Goal: Transaction & Acquisition: Purchase product/service

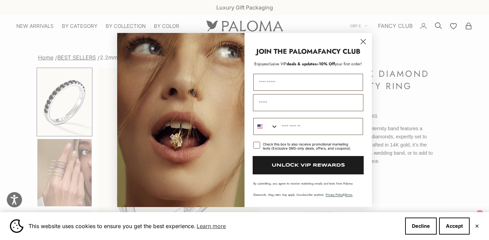
click at [362, 41] on icon "Close dialog" at bounding box center [363, 41] width 5 height 5
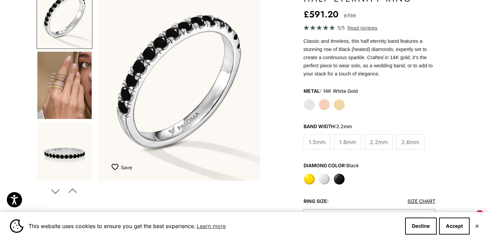
scroll to position [88, 0]
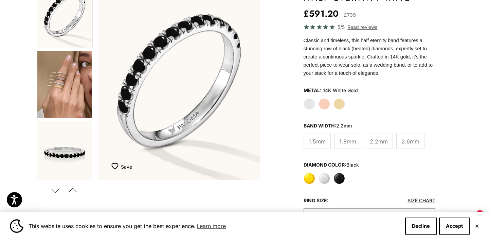
click at [57, 84] on img "Go to item 4" at bounding box center [64, 84] width 54 height 67
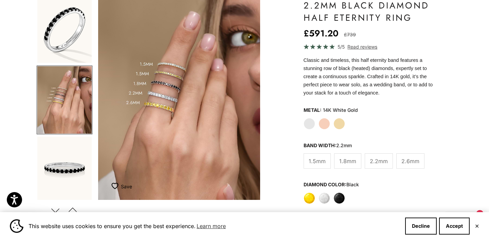
scroll to position [70, 0]
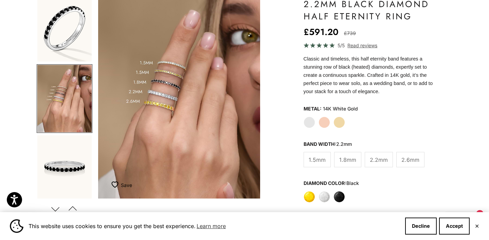
click at [310, 198] on label "Yellow" at bounding box center [309, 197] width 12 height 12
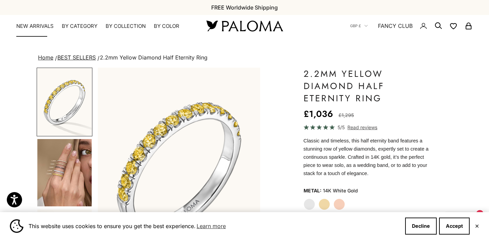
click at [42, 27] on link "NEW ARRIVALS" at bounding box center [34, 26] width 37 height 7
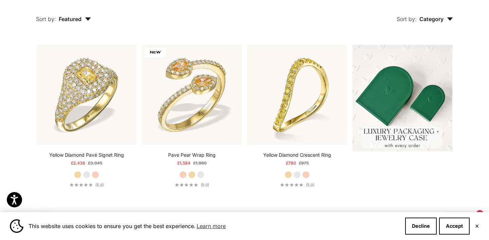
scroll to position [157, 0]
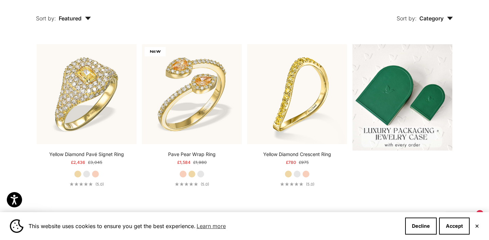
click at [476, 227] on button "✕" at bounding box center [476, 226] width 4 height 4
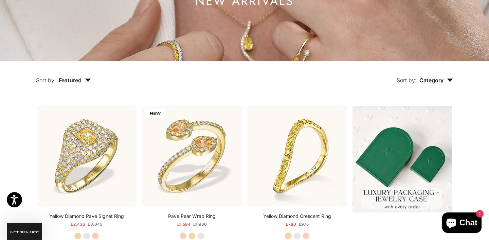
scroll to position [0, 0]
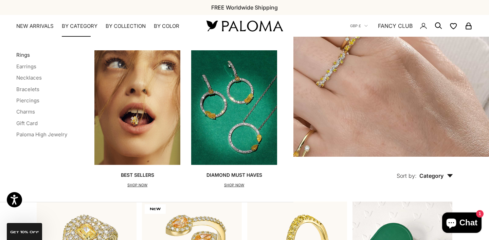
click at [24, 54] on link "Rings" at bounding box center [23, 55] width 14 height 6
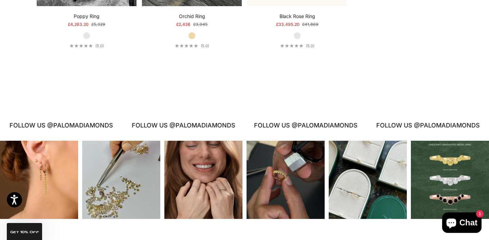
scroll to position [3121, 0]
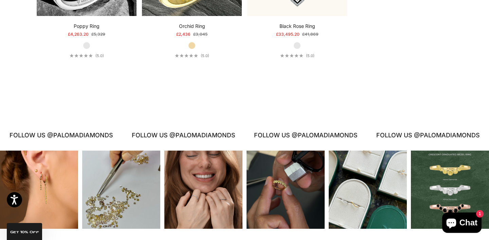
click at [60, 170] on div "Instagram post opens in a popup" at bounding box center [39, 189] width 78 height 78
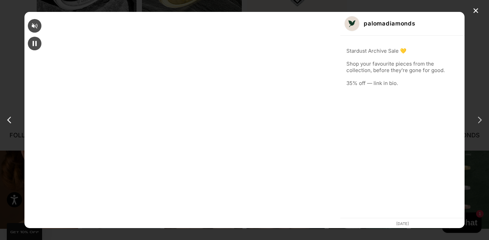
click at [480, 119] on div "next post" at bounding box center [478, 119] width 11 height 11
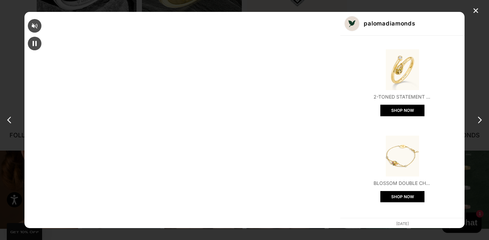
click at [480, 119] on div "next post" at bounding box center [478, 119] width 11 height 11
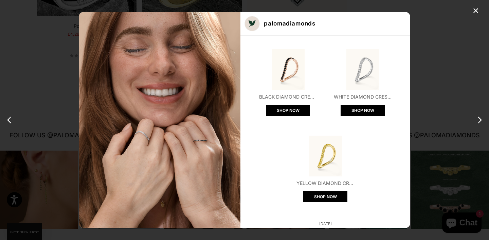
click at [480, 119] on div "next post" at bounding box center [478, 119] width 11 height 11
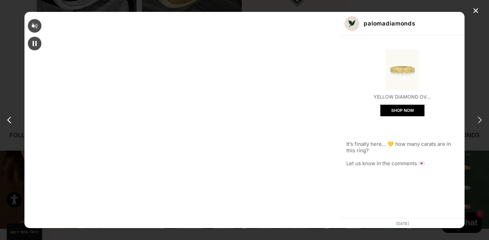
click at [480, 120] on div "next post" at bounding box center [478, 119] width 11 height 11
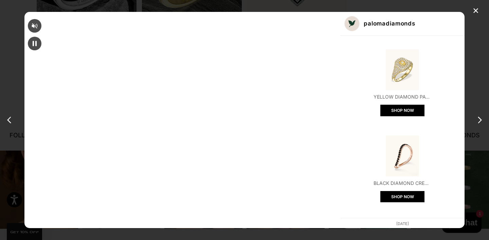
click at [480, 120] on div "next post" at bounding box center [478, 119] width 11 height 11
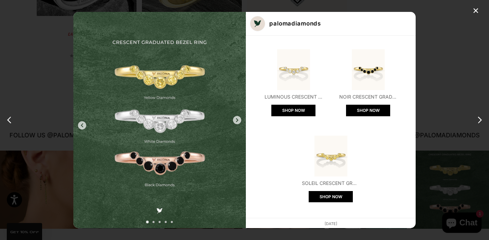
click at [480, 120] on div "next post" at bounding box center [478, 119] width 11 height 11
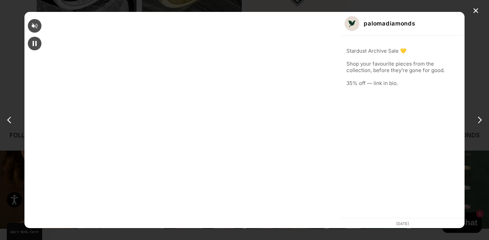
click at [480, 120] on div "next post" at bounding box center [478, 119] width 11 height 11
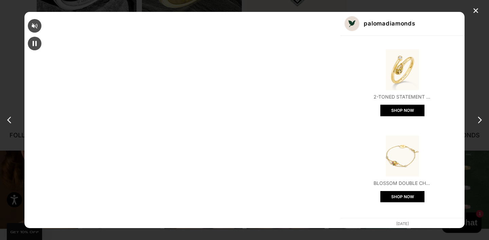
click at [480, 120] on div "next post" at bounding box center [478, 119] width 11 height 11
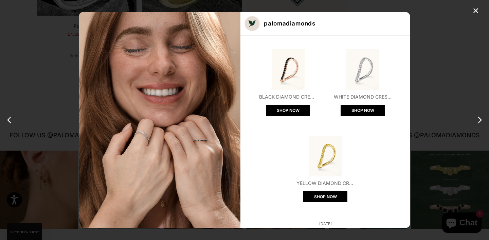
click at [480, 120] on div "next post" at bounding box center [478, 119] width 11 height 11
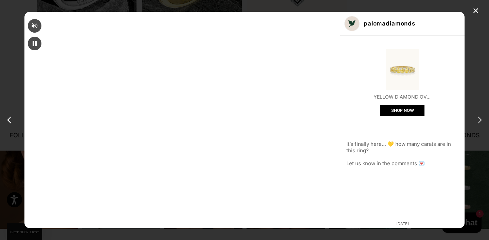
click at [482, 120] on div "next post" at bounding box center [478, 119] width 11 height 11
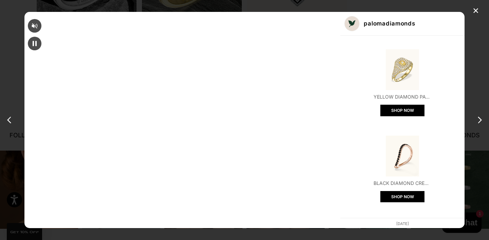
click at [482, 120] on div "next post" at bounding box center [478, 119] width 11 height 11
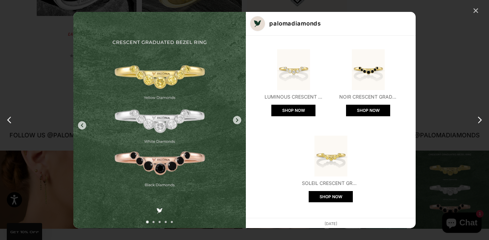
click at [476, 10] on div "✕" at bounding box center [475, 11] width 10 height 10
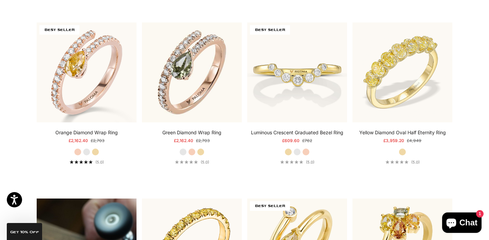
scroll to position [0, 0]
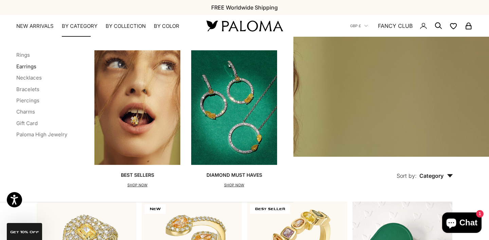
click at [24, 66] on link "Earrings" at bounding box center [26, 66] width 20 height 6
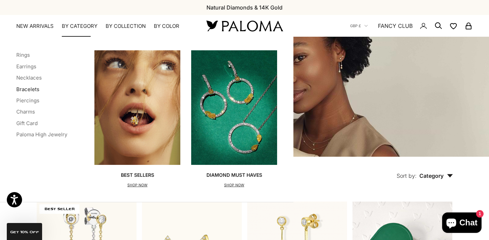
click at [29, 89] on link "Bracelets" at bounding box center [27, 89] width 23 height 6
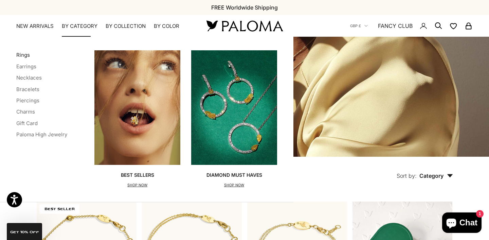
click at [22, 56] on link "Rings" at bounding box center [23, 55] width 14 height 6
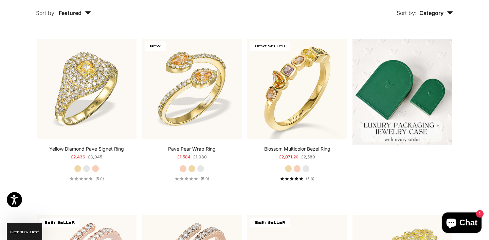
scroll to position [165, 0]
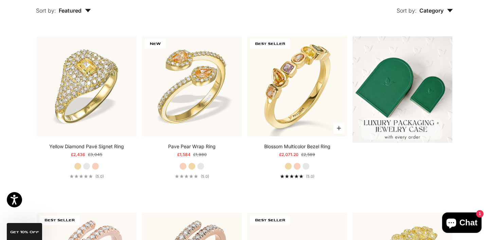
click at [298, 166] on label "Rose Gold" at bounding box center [296, 165] width 7 height 7
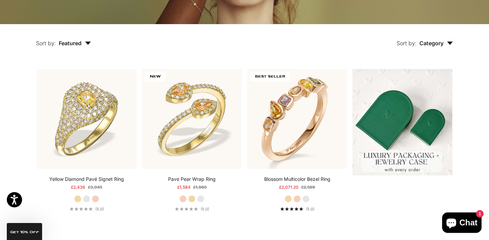
scroll to position [132, 0]
click at [88, 45] on icon "button" at bounding box center [88, 43] width 6 height 3
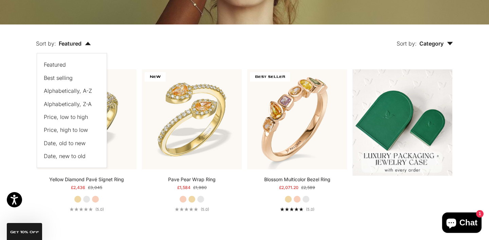
click at [68, 114] on span "Price, low to high" at bounding box center [66, 116] width 44 height 7
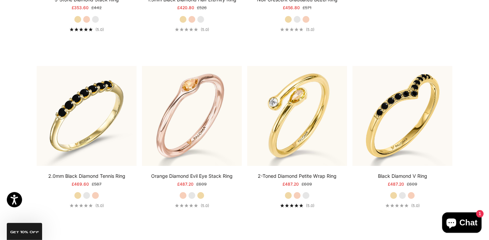
scroll to position [324, 0]
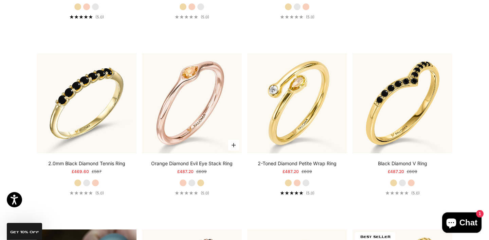
click at [201, 183] on label "Yellow Gold" at bounding box center [200, 182] width 7 height 7
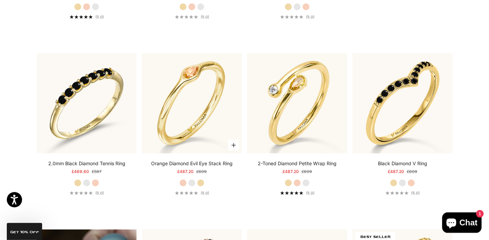
click at [192, 184] on label "White Gold" at bounding box center [191, 182] width 7 height 7
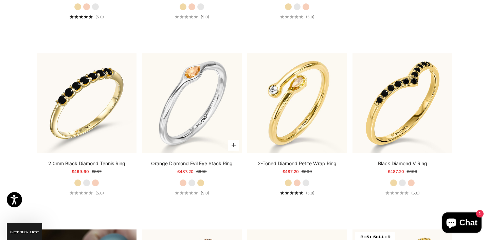
click at [203, 184] on label "Yellow Gold" at bounding box center [200, 182] width 7 height 7
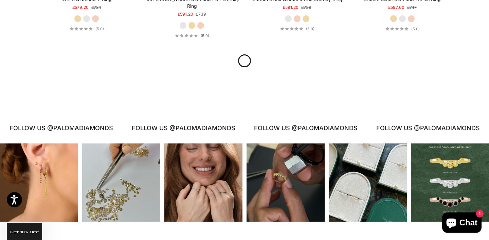
scroll to position [749, 0]
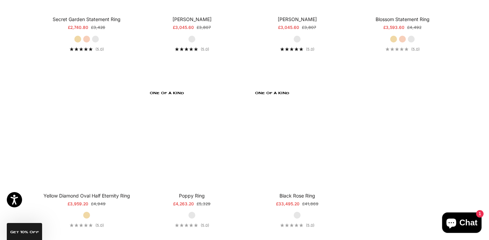
scroll to position [2956, 0]
